Goal: Task Accomplishment & Management: Manage account settings

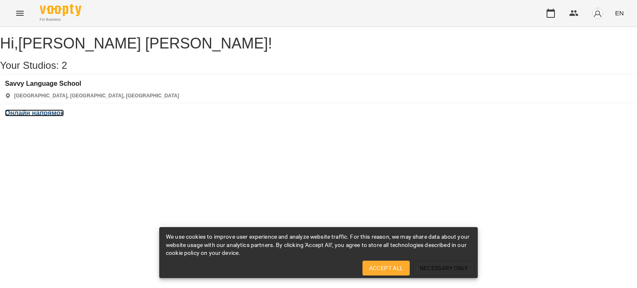
click at [64, 109] on h3 "Онлайн напрямок" at bounding box center [34, 112] width 59 height 7
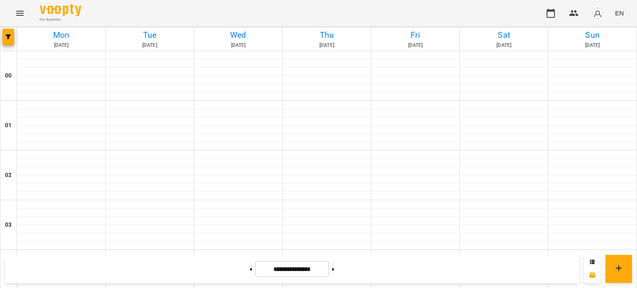
scroll to position [705, 0]
click at [334, 270] on button at bounding box center [333, 269] width 2 height 18
type input "**********"
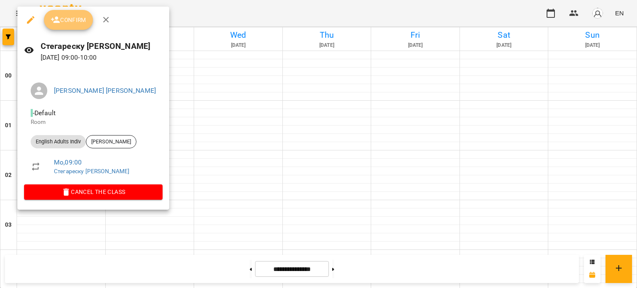
click at [75, 22] on span "Confirm" at bounding box center [69, 20] width 36 height 10
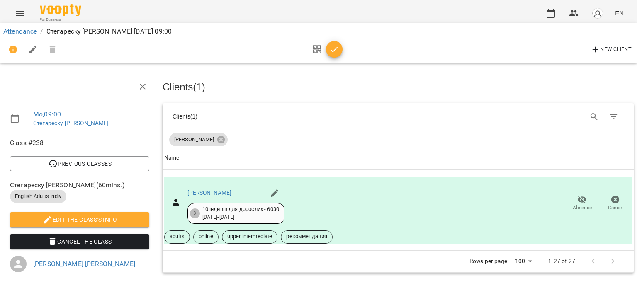
click at [332, 52] on icon "button" at bounding box center [334, 50] width 10 height 10
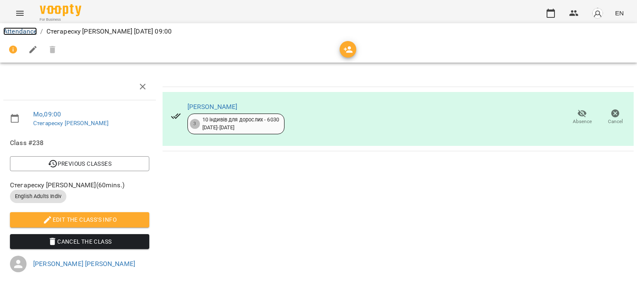
click at [25, 32] on link "Attendance" at bounding box center [20, 31] width 34 height 8
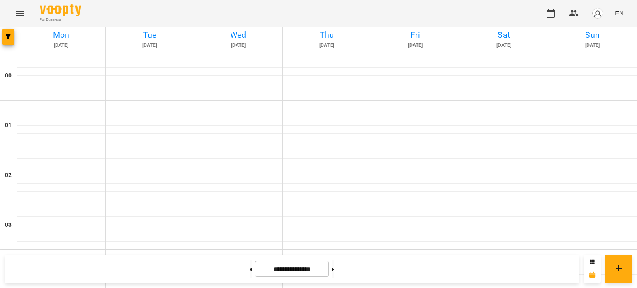
scroll to position [456, 0]
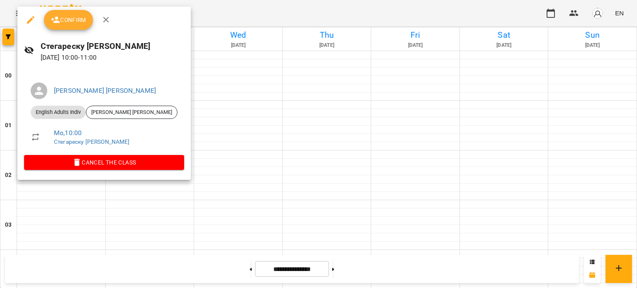
click at [68, 24] on span "Confirm" at bounding box center [69, 20] width 36 height 10
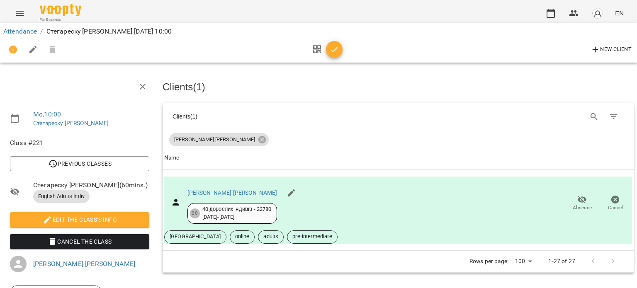
click at [331, 48] on icon "button" at bounding box center [334, 50] width 10 height 10
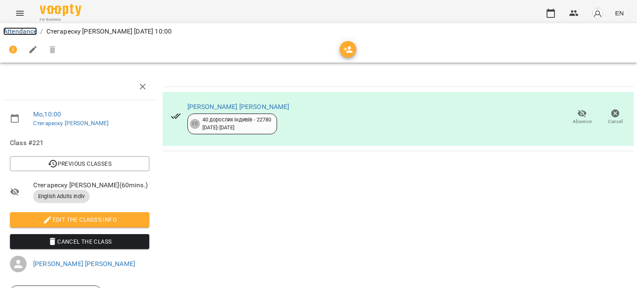
click at [28, 31] on link "Attendance" at bounding box center [20, 31] width 34 height 8
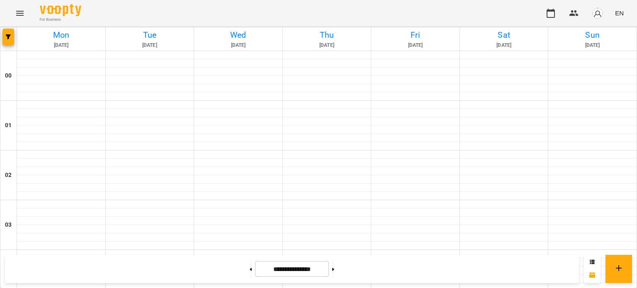
scroll to position [622, 0]
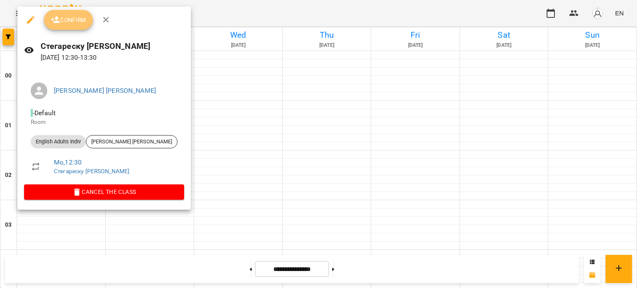
click at [78, 25] on button "Confirm" at bounding box center [68, 20] width 49 height 20
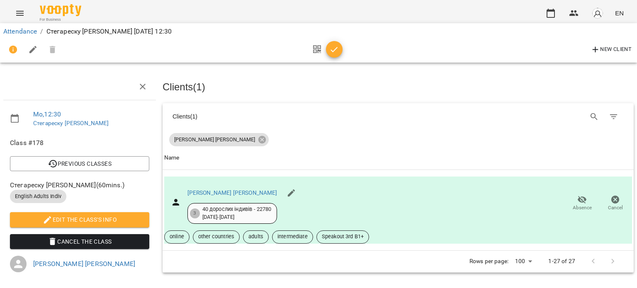
click at [334, 53] on icon "button" at bounding box center [334, 50] width 10 height 10
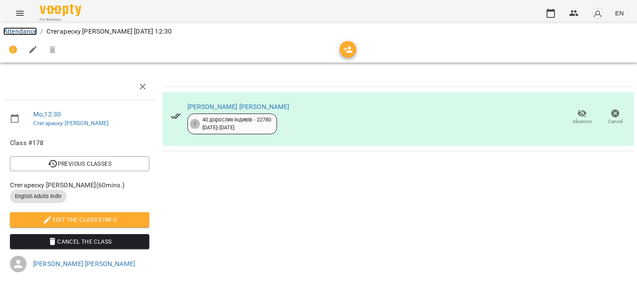
click at [19, 31] on link "Attendance" at bounding box center [20, 31] width 34 height 8
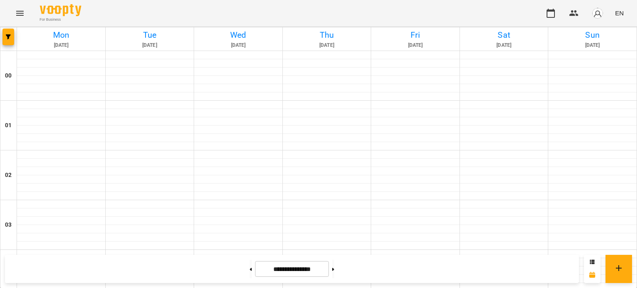
scroll to position [539, 0]
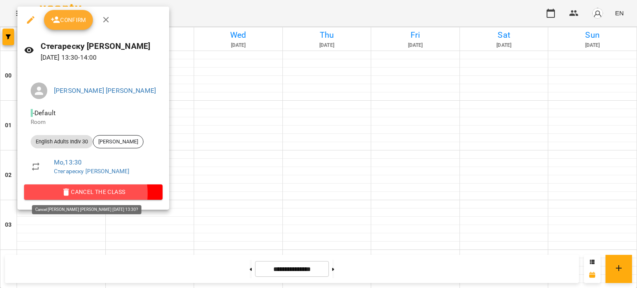
click at [78, 193] on span "Cancel the class" at bounding box center [93, 192] width 125 height 10
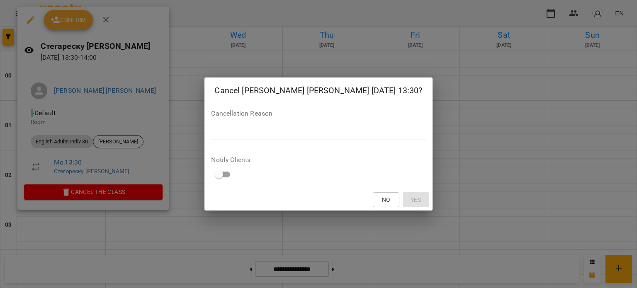
click at [260, 134] on textarea at bounding box center [318, 133] width 214 height 8
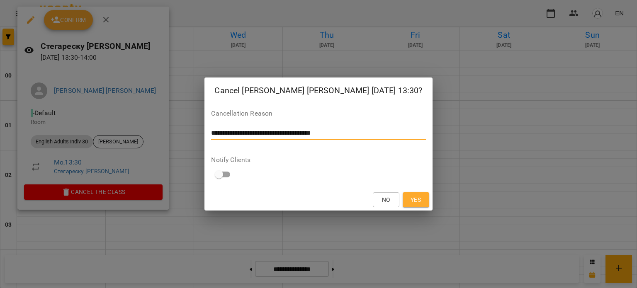
type textarea "**********"
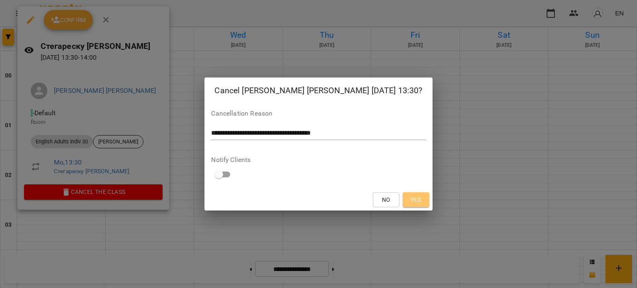
click at [424, 200] on button "Yes" at bounding box center [416, 199] width 27 height 15
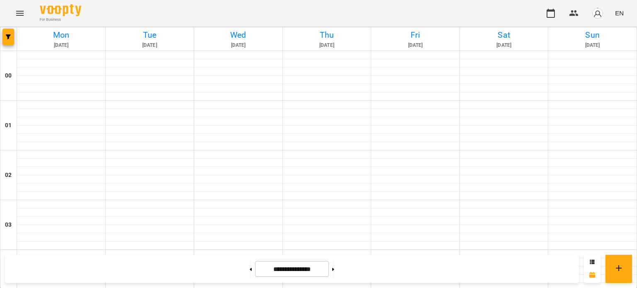
scroll to position [663, 0]
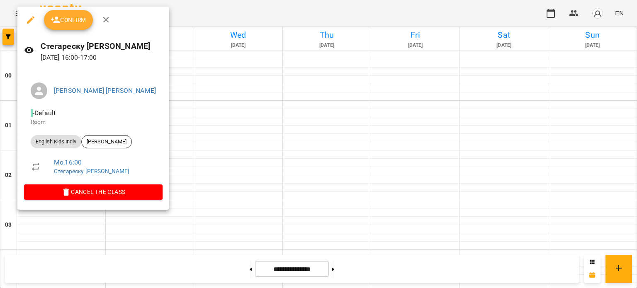
click at [30, 19] on icon "button" at bounding box center [30, 19] width 7 height 7
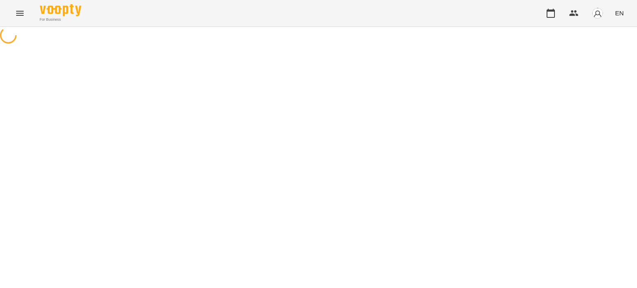
select select "**********"
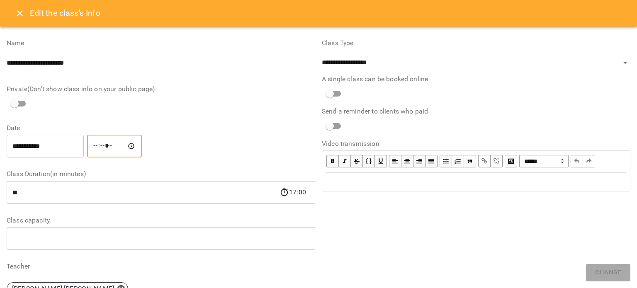
click at [105, 144] on input "*****" at bounding box center [114, 146] width 55 height 23
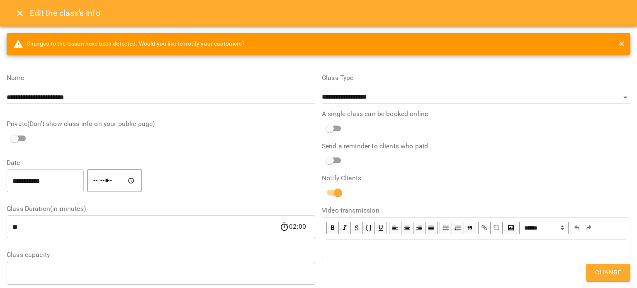
type input "*****"
click at [620, 267] on span "Change" at bounding box center [608, 272] width 26 height 11
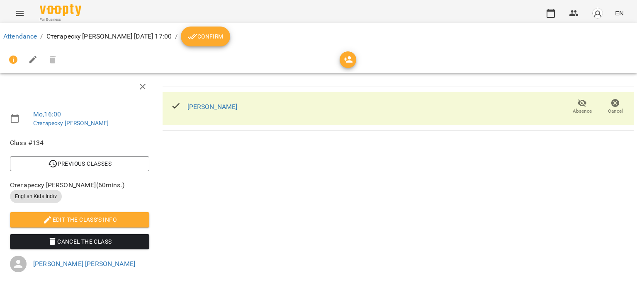
click at [223, 34] on span "Confirm" at bounding box center [205, 37] width 36 height 10
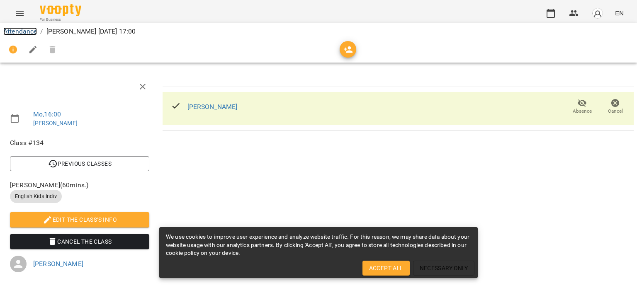
click at [22, 29] on link "Attendance" at bounding box center [20, 31] width 34 height 8
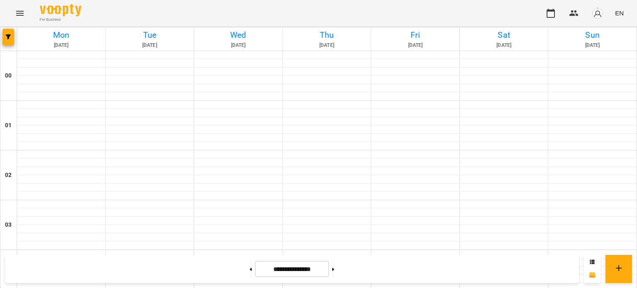
scroll to position [829, 0]
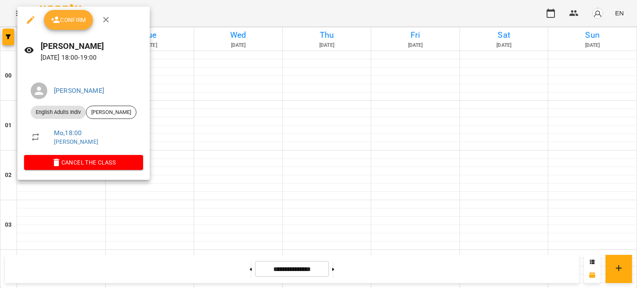
click at [67, 19] on span "Confirm" at bounding box center [69, 20] width 36 height 10
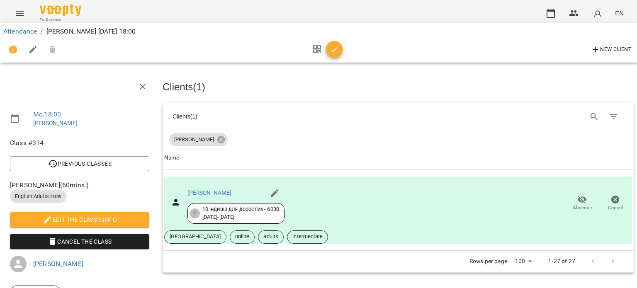
click at [340, 51] on span "button" at bounding box center [334, 50] width 17 height 10
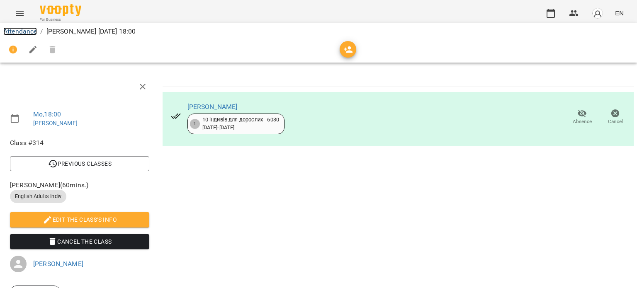
click at [13, 29] on link "Attendance" at bounding box center [20, 31] width 34 height 8
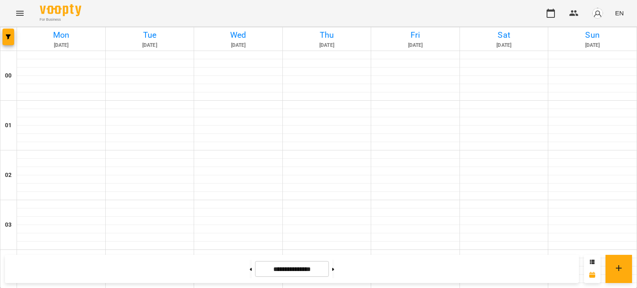
scroll to position [332, 0]
